Goal: Task Accomplishment & Management: Manage account settings

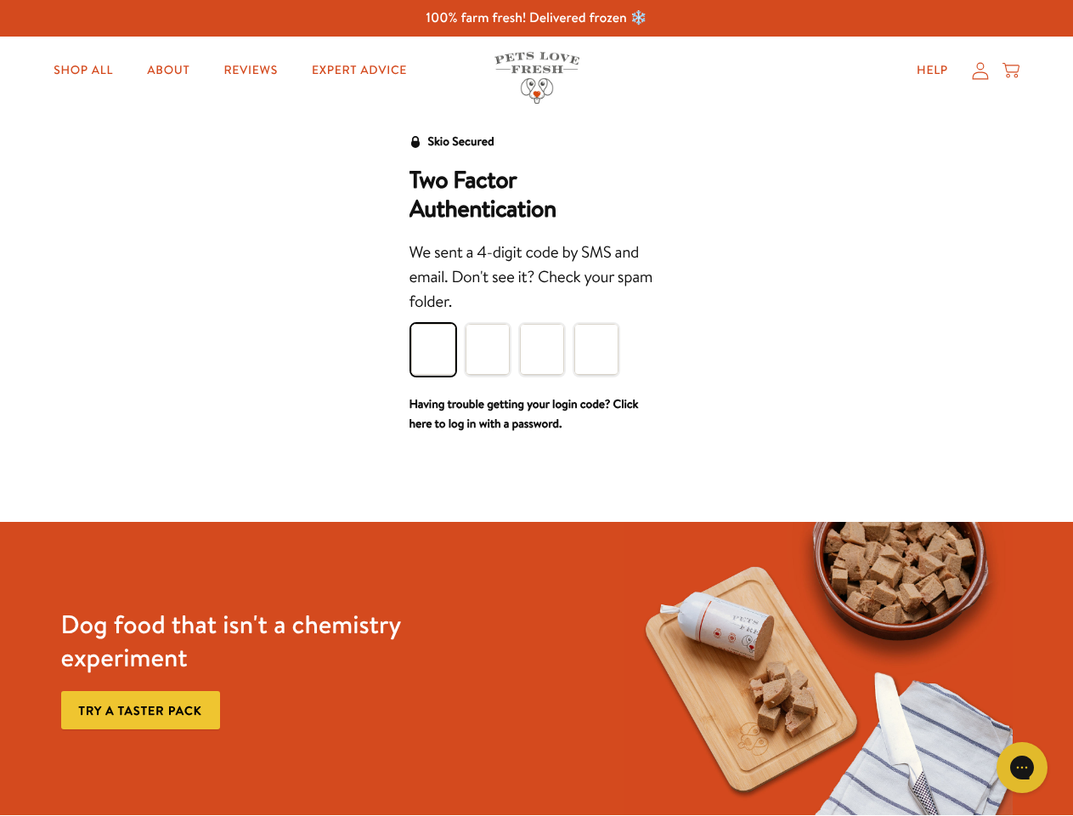
click at [536, 313] on div "We sent a 4-digit code by SMS and email. Don't see it? Check your spam folder." at bounding box center [537, 277] width 255 height 75
click at [1022, 767] on icon "Open gorgias live chat" at bounding box center [1022, 767] width 16 height 16
